Goal: Task Accomplishment & Management: Use online tool/utility

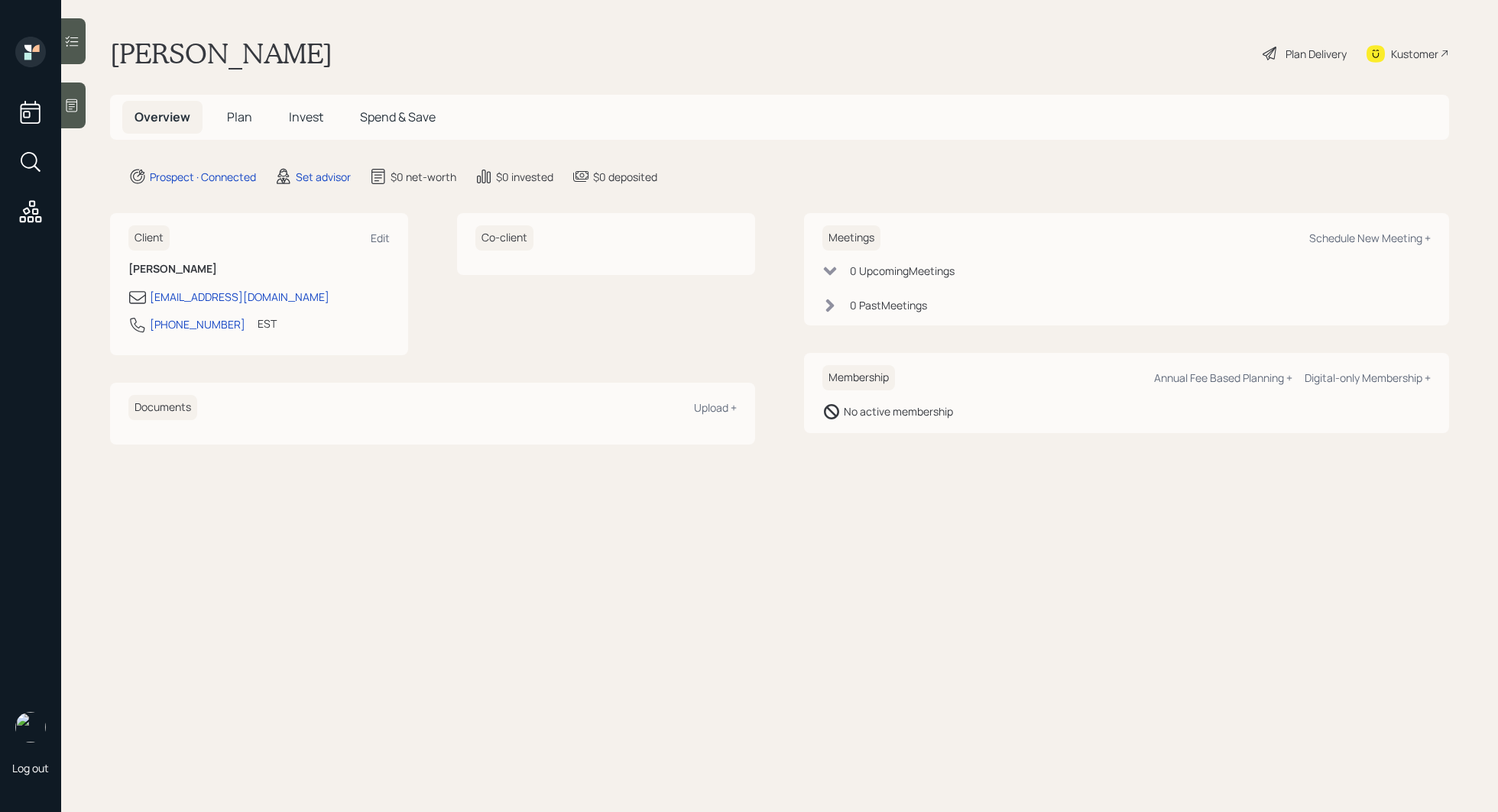
click at [85, 118] on div at bounding box center [73, 106] width 25 height 46
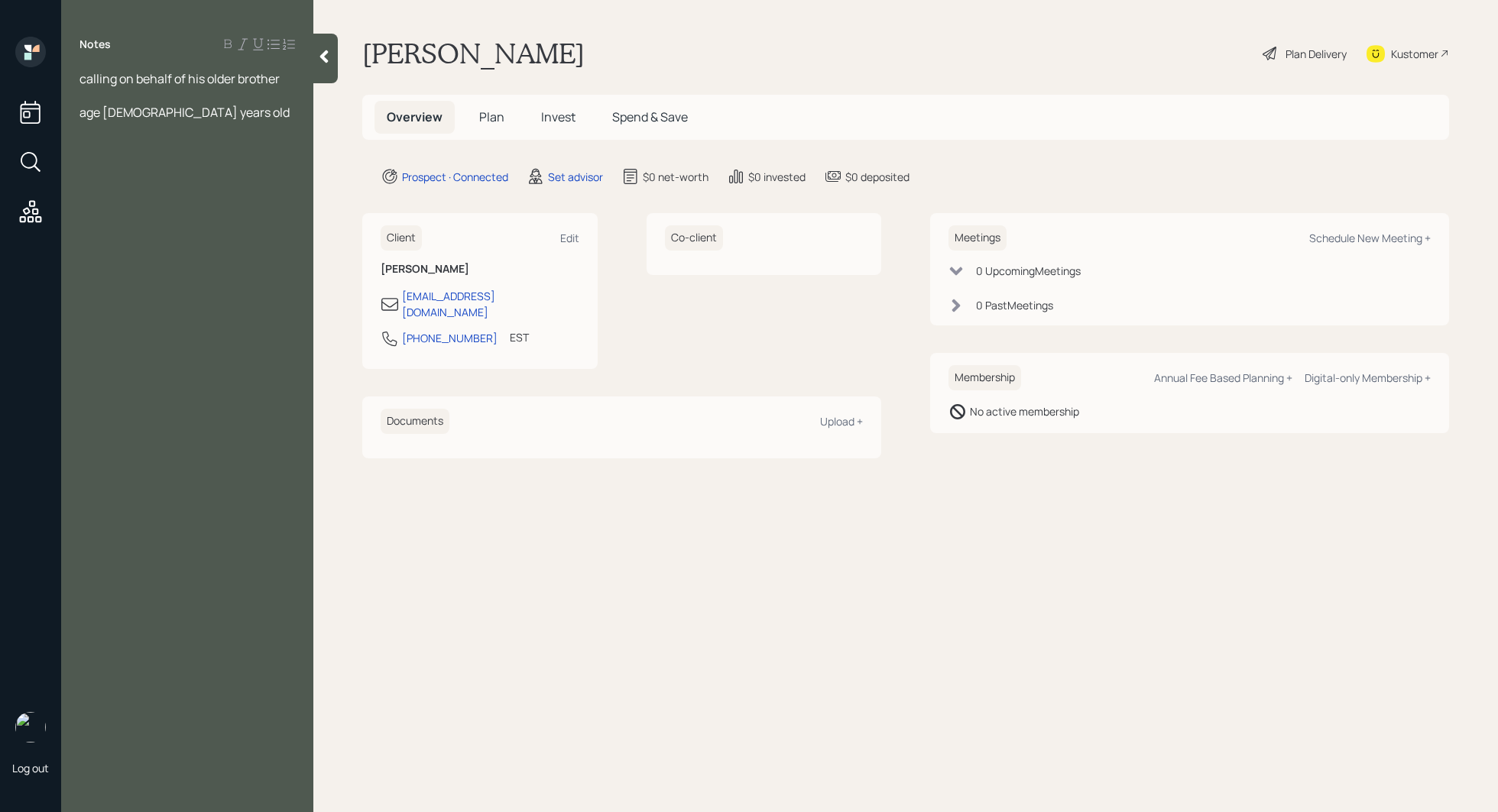
click at [99, 103] on div "calling on behalf of his older brother age [DEMOGRAPHIC_DATA] years old" at bounding box center [188, 112] width 216 height 84
click at [81, 133] on span "age [DEMOGRAPHIC_DATA] years old" at bounding box center [185, 129] width 211 height 17
click at [123, 128] on span "older [PERSON_NAME] is [PERSON_NAME] age [DEMOGRAPHIC_DATA] years old" at bounding box center [174, 146] width 188 height 51
click at [282, 128] on div "older brother is [PERSON_NAME] age [DEMOGRAPHIC_DATA] years old" at bounding box center [188, 138] width 216 height 34
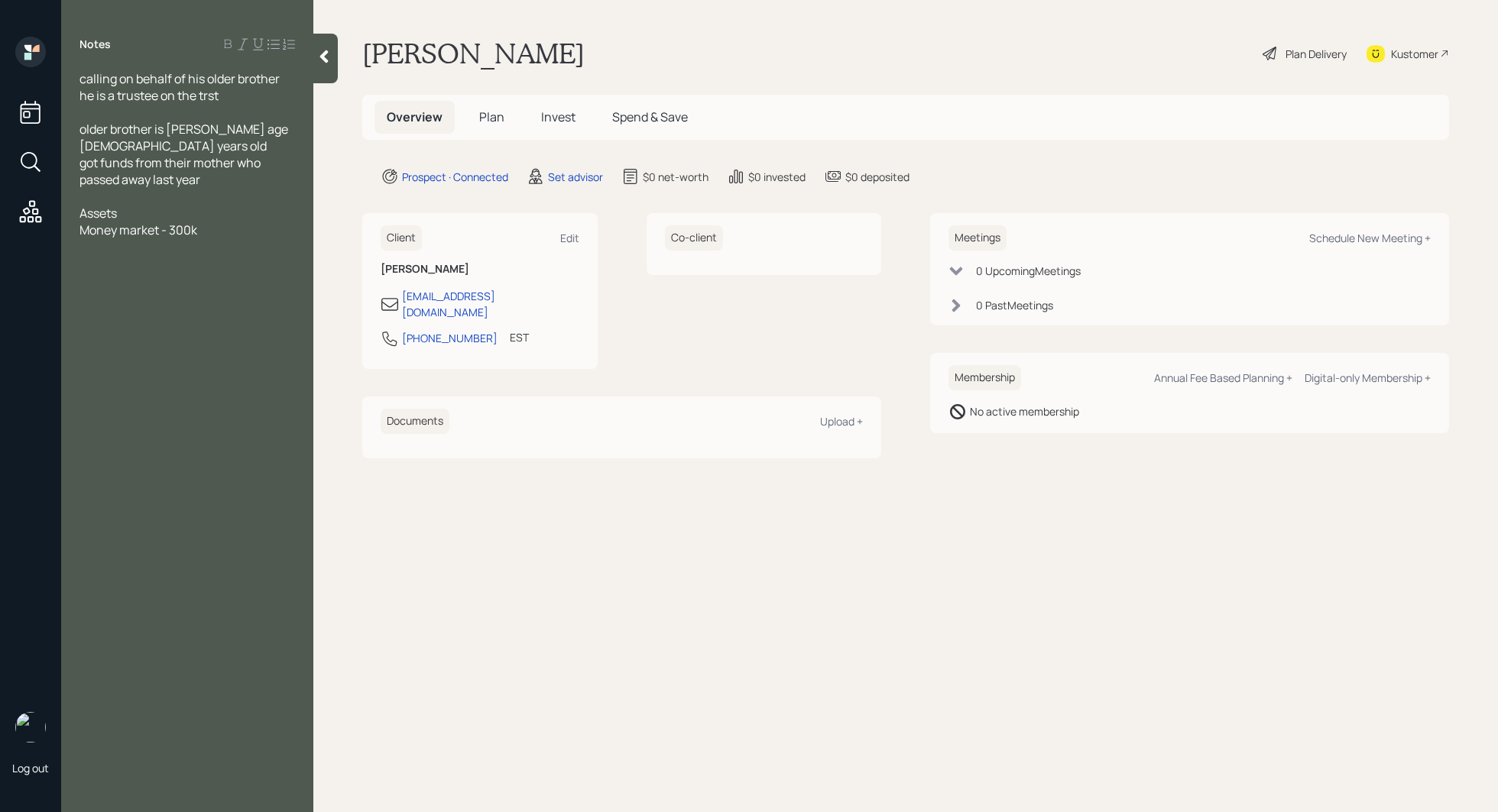
click at [190, 221] on span "Money market - 300k" at bounding box center [139, 229] width 118 height 17
click at [248, 221] on div "Money market - 35k" at bounding box center [188, 229] width 216 height 17
click at [227, 238] on span "[PERSON_NAME] [PERSON_NAME] account- 265k" at bounding box center [182, 255] width 204 height 34
click at [251, 238] on div "[PERSON_NAME] [PERSON_NAME] account- 285k" at bounding box center [188, 255] width 216 height 34
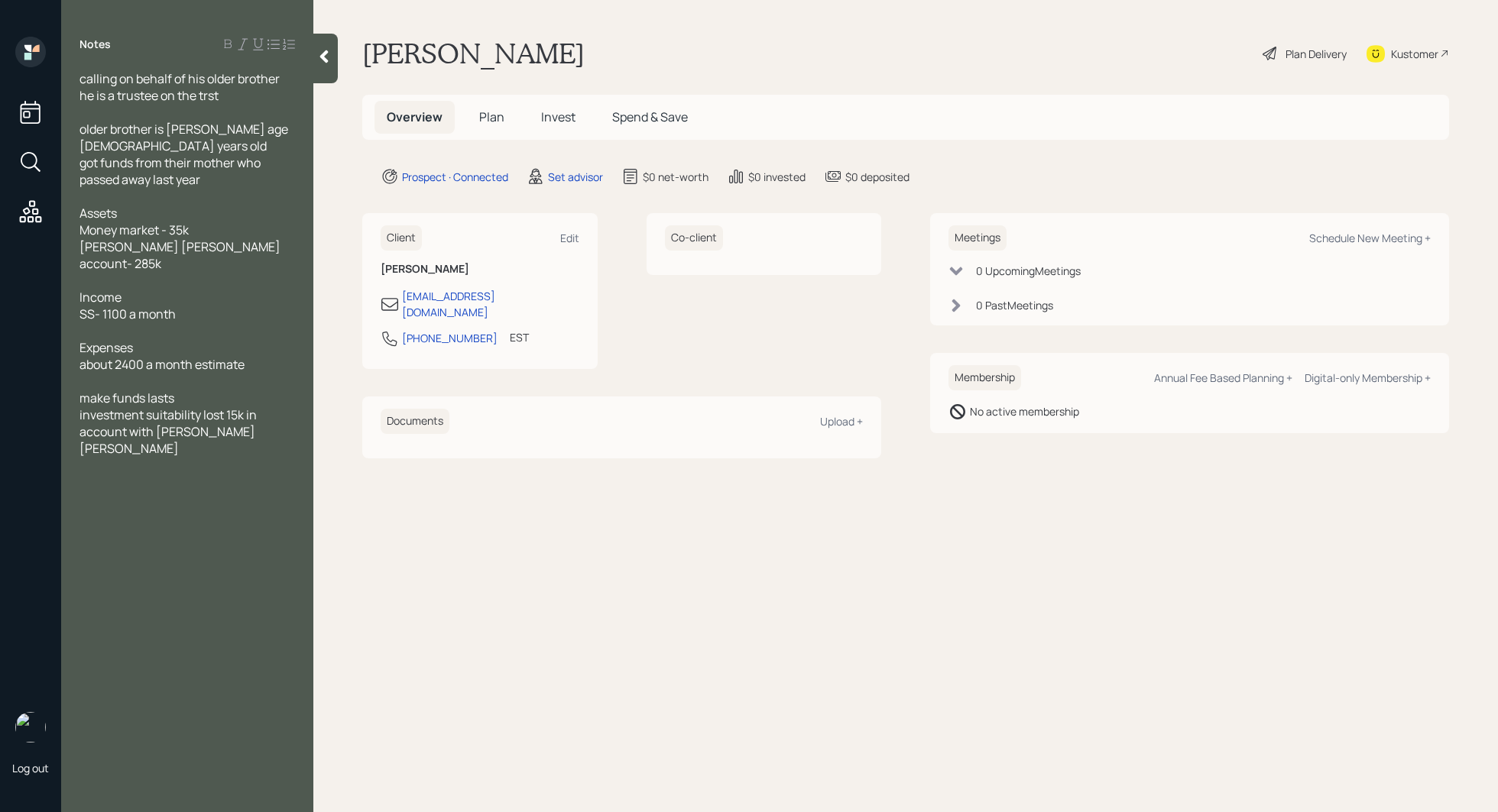
click at [197, 390] on div "make funds lasts" at bounding box center [188, 398] width 216 height 17
click at [1396, 237] on div "Schedule New Meeting +" at bounding box center [1370, 237] width 122 height 15
select select "round-[PERSON_NAME]"
